Goal: Task Accomplishment & Management: Manage account settings

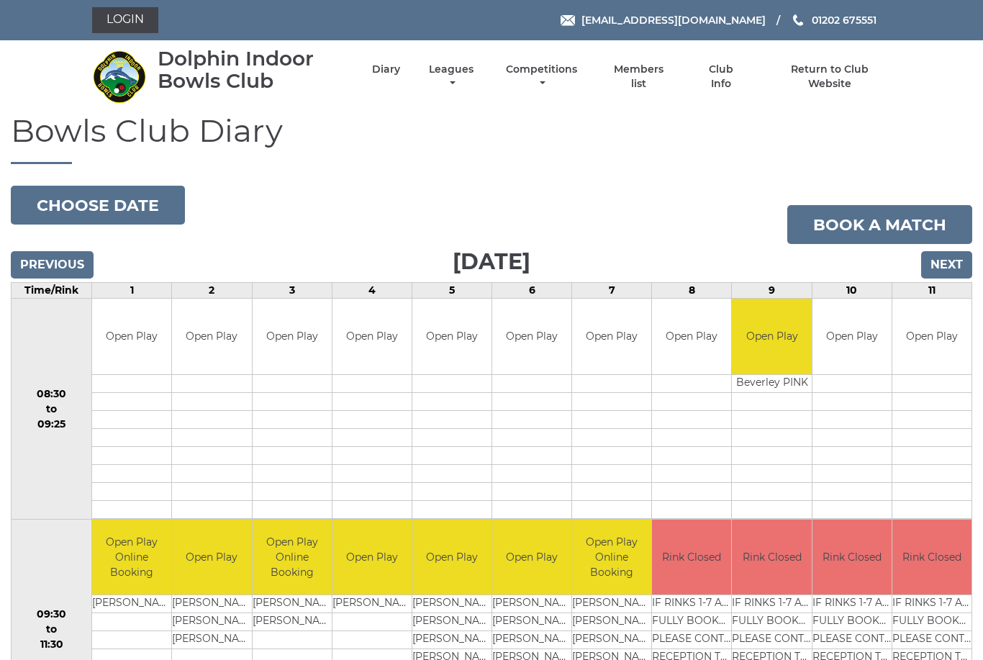
click at [121, 25] on link "Login" at bounding box center [125, 20] width 66 height 26
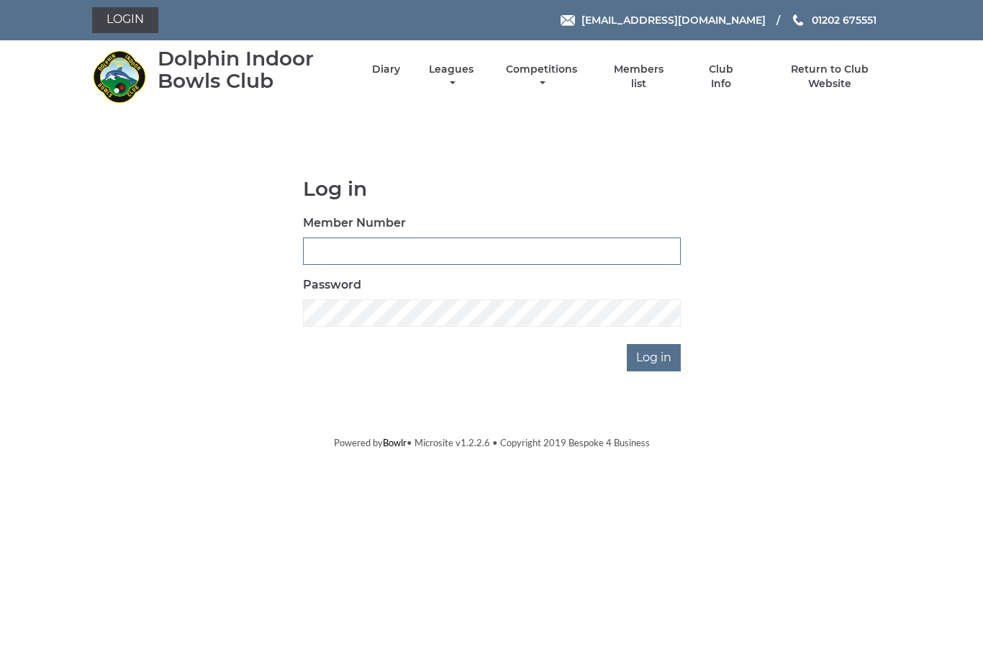
type input "4024"
click at [655, 357] on input "Log in" at bounding box center [654, 357] width 54 height 27
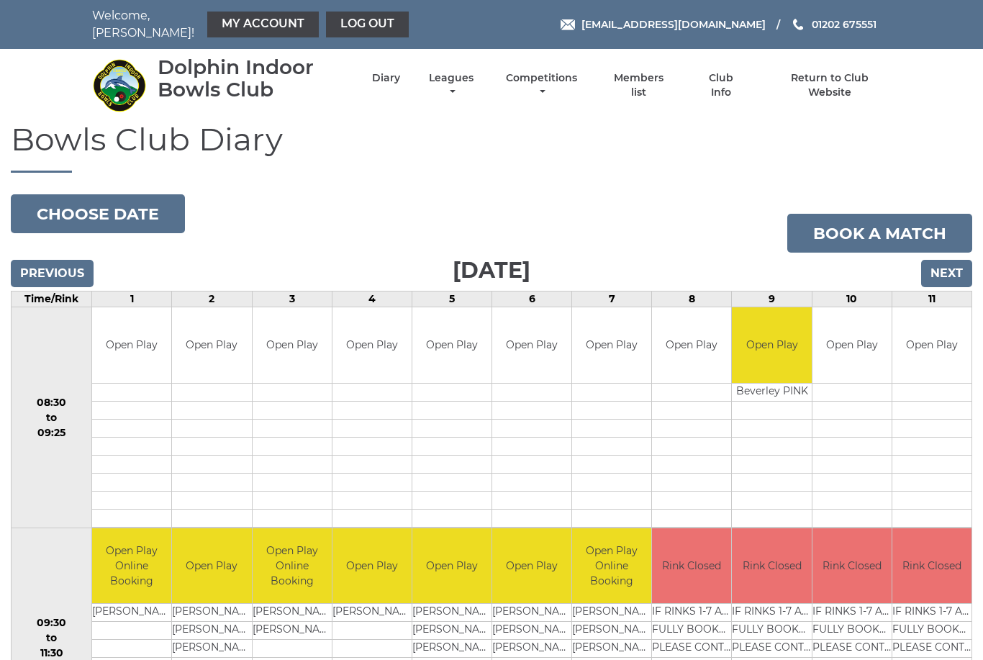
click at [958, 266] on input "Next" at bounding box center [946, 273] width 51 height 27
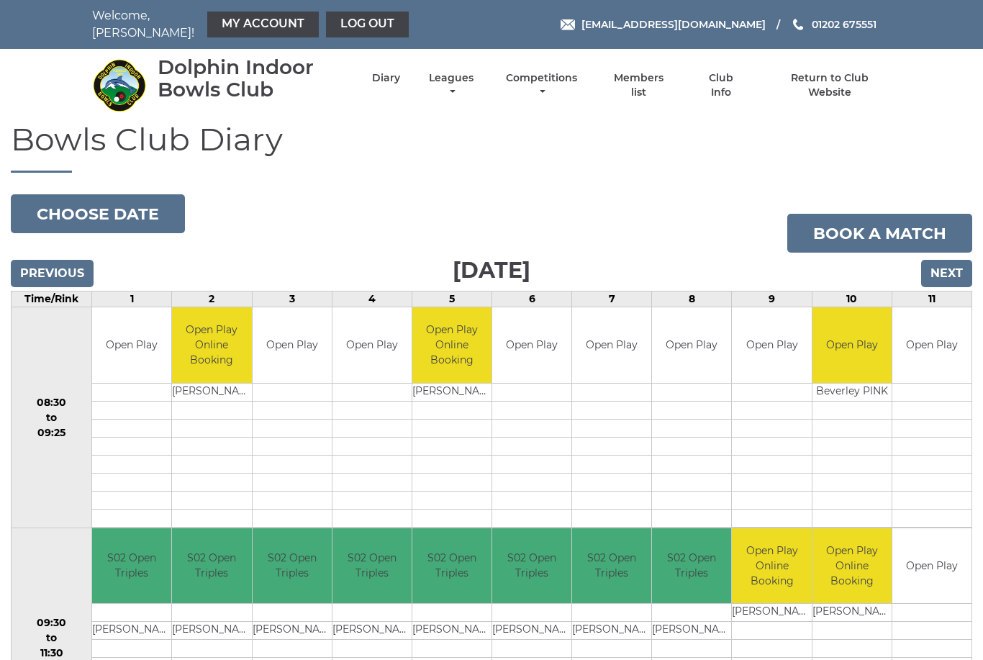
click at [221, 20] on link "My Account" at bounding box center [263, 25] width 112 height 26
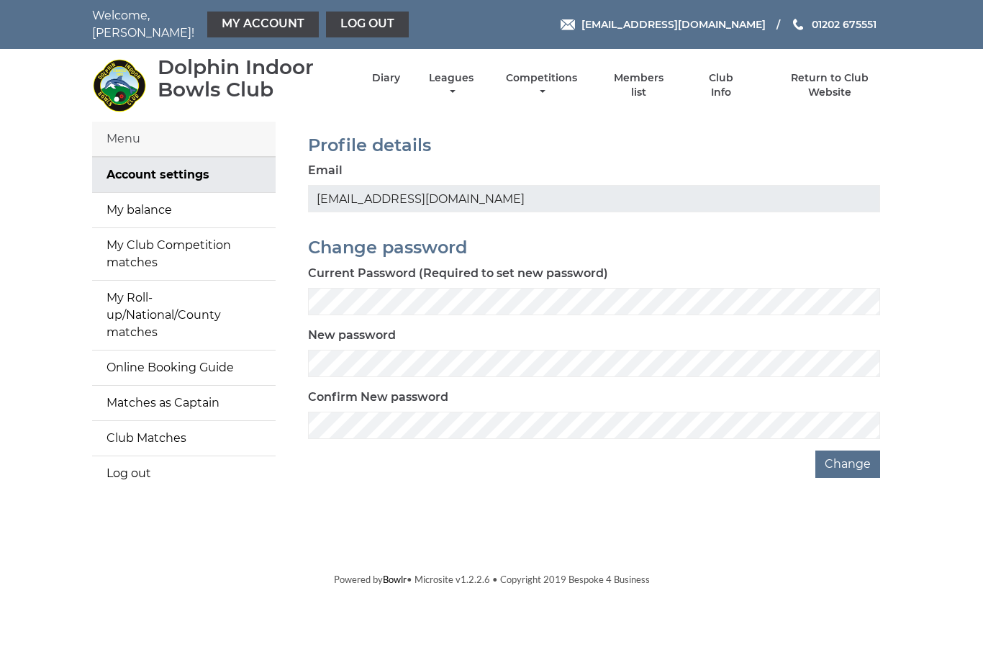
click at [138, 199] on link "My balance" at bounding box center [184, 210] width 184 height 35
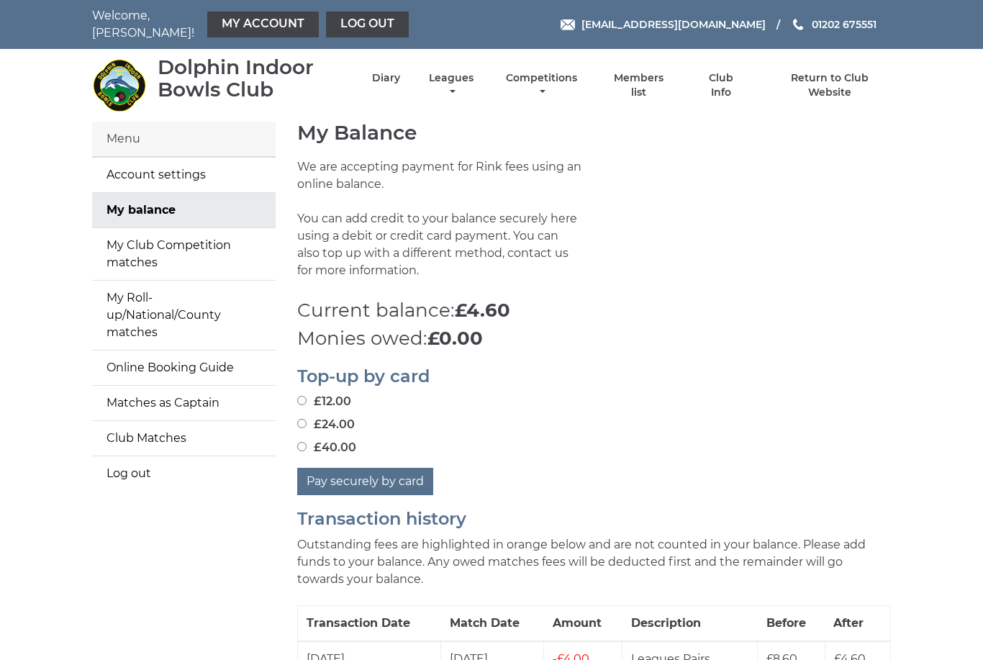
click at [168, 421] on link "Club Matches" at bounding box center [184, 438] width 184 height 35
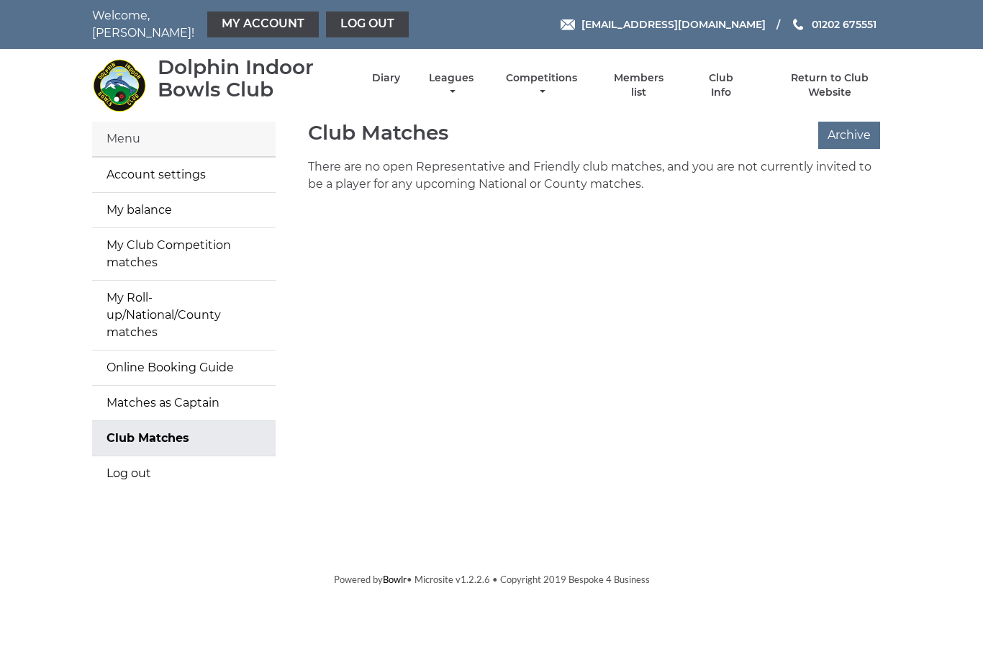
click at [191, 386] on link "Matches as Captain" at bounding box center [184, 403] width 184 height 35
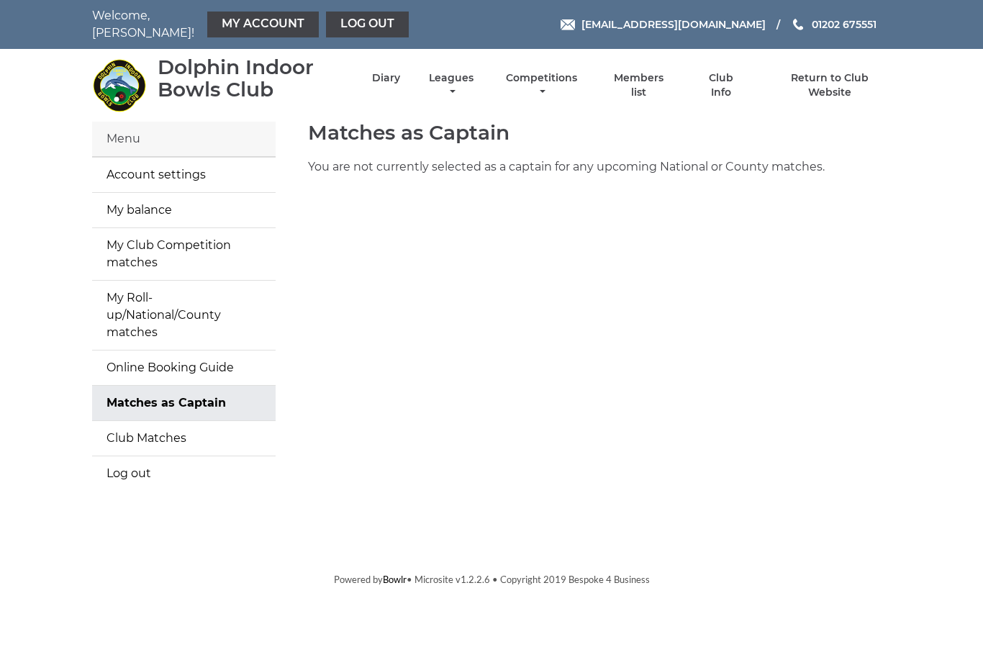
click at [195, 350] on link "Online Booking Guide" at bounding box center [184, 367] width 184 height 35
